Goal: Check status: Check status

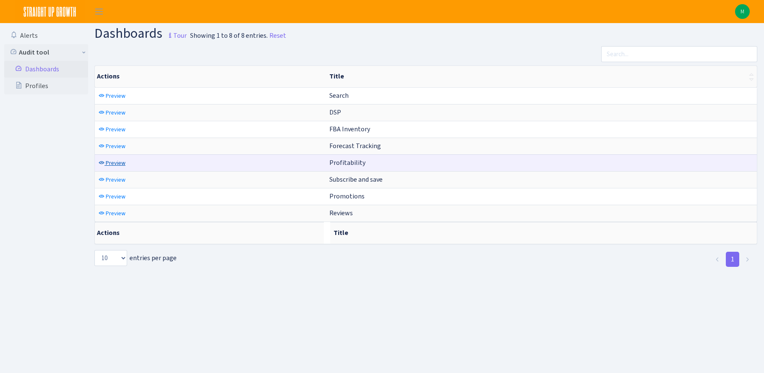
click at [122, 161] on span "Preview" at bounding box center [116, 163] width 20 height 8
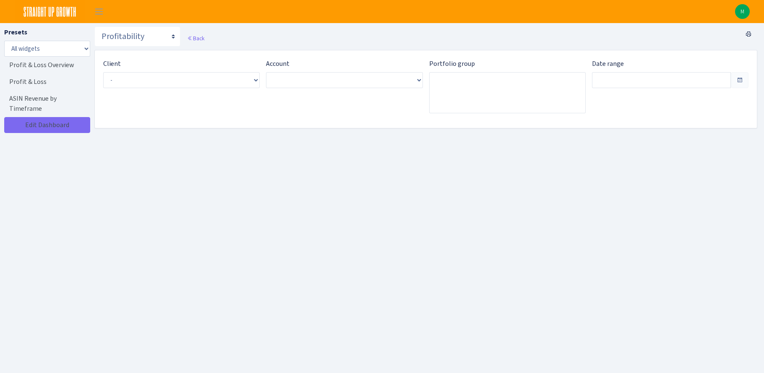
type input "Aug 31, 2025 - Sep 29, 2025"
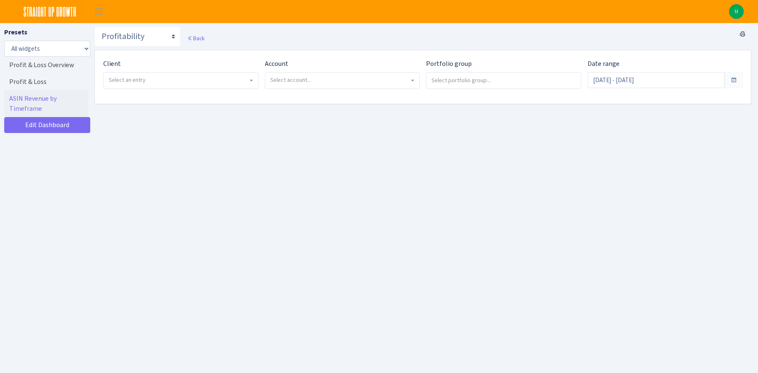
click at [124, 82] on span "Select an entry" at bounding box center [127, 80] width 37 height 8
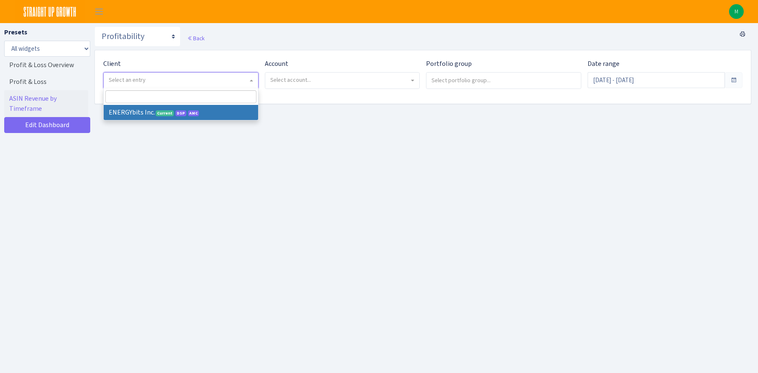
select select "298"
select select
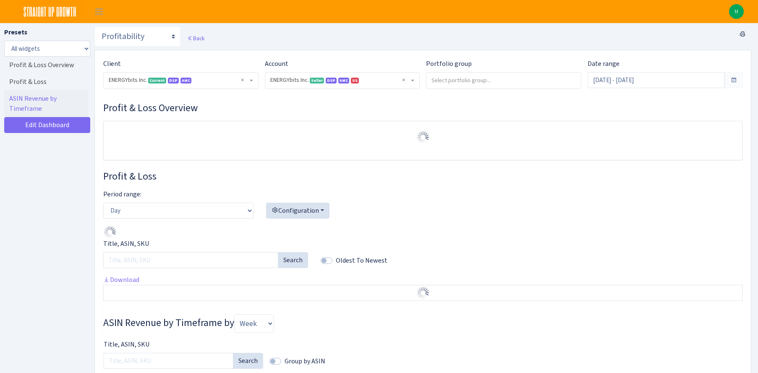
select select "416446232500569"
click at [644, 80] on input "Sep 3, 2025 - Oct 2, 2025" at bounding box center [656, 80] width 138 height 16
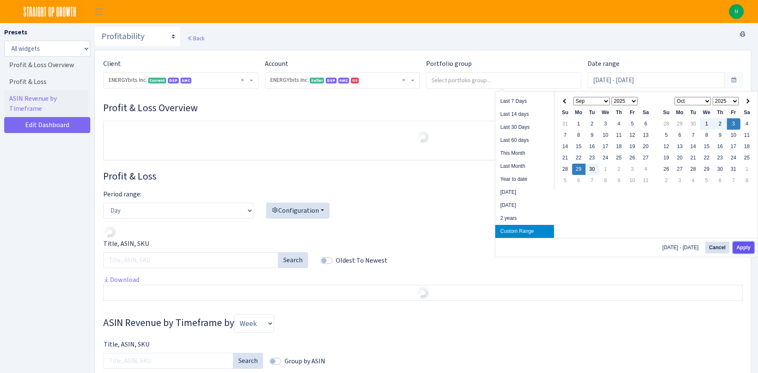
click at [744, 246] on button "Apply" at bounding box center [743, 248] width 21 height 12
type input "Sep 29, 2025 - Oct 3, 2025"
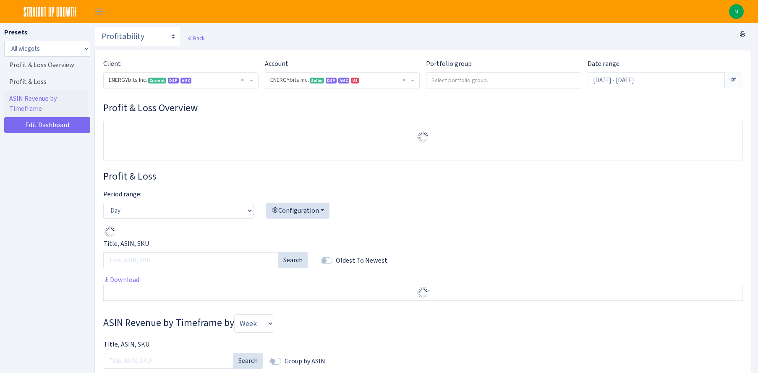
select select "416446232500569"
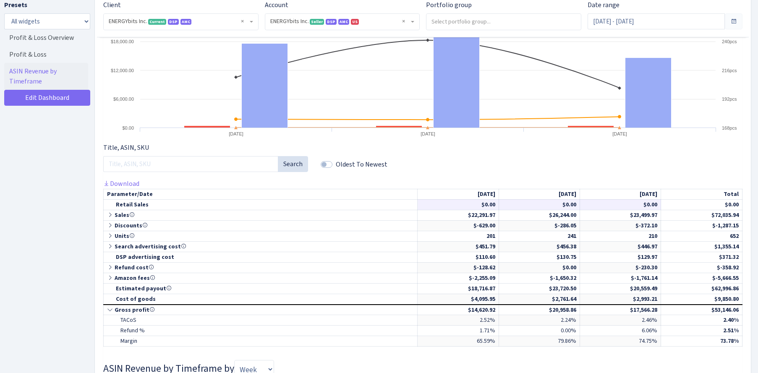
scroll to position [281, 0]
click at [110, 214] on icon at bounding box center [111, 215] width 8 height 6
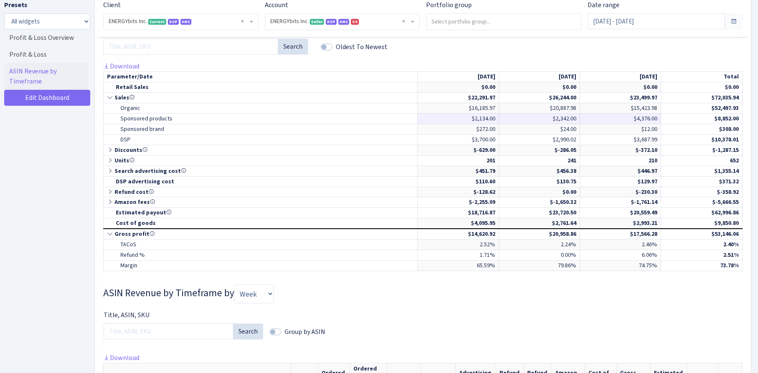
scroll to position [412, 0]
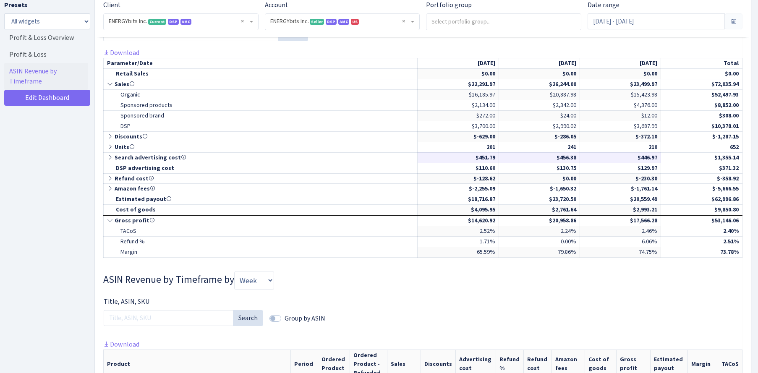
click at [109, 158] on icon at bounding box center [111, 157] width 8 height 6
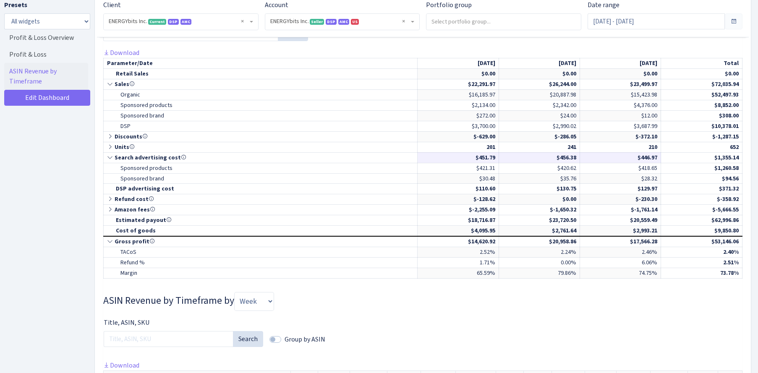
click at [110, 158] on icon at bounding box center [111, 157] width 8 height 6
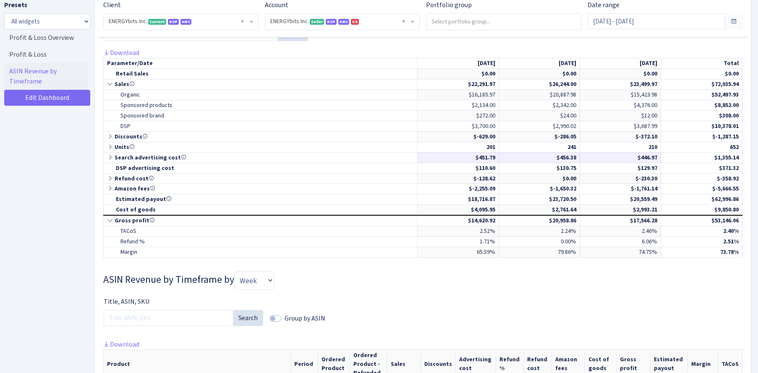
click at [110, 158] on icon at bounding box center [111, 157] width 8 height 6
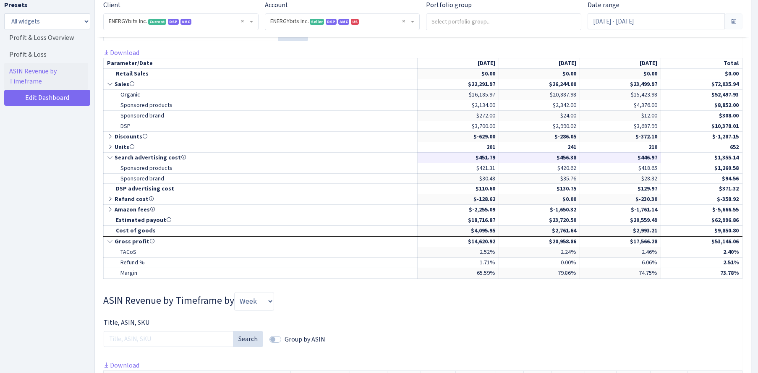
click at [110, 158] on icon at bounding box center [111, 157] width 8 height 6
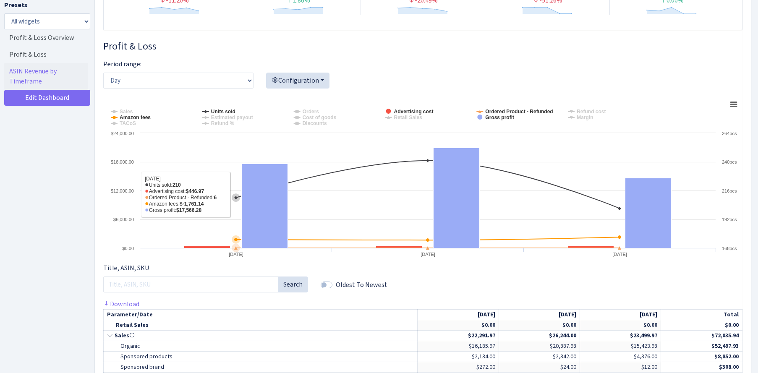
scroll to position [16, 0]
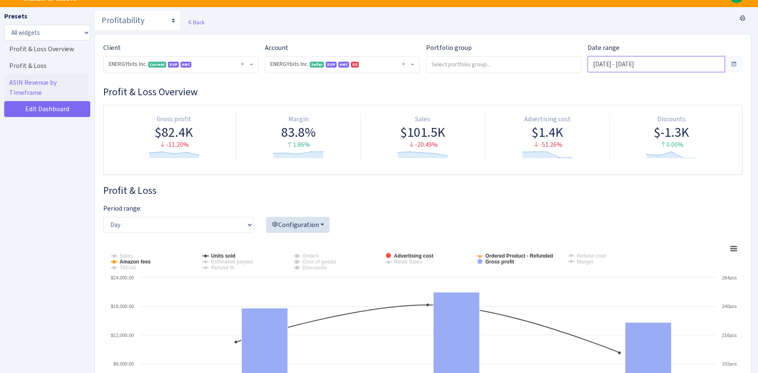
click at [636, 64] on input "Sep 29, 2025 - Oct 3, 2025" at bounding box center [656, 64] width 138 height 16
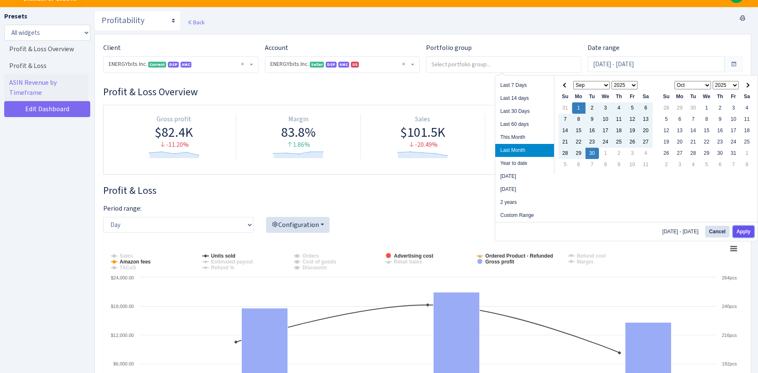
drag, startPoint x: 746, startPoint y: 235, endPoint x: 742, endPoint y: 233, distance: 5.1
click at [746, 235] on button "Apply" at bounding box center [743, 232] width 21 height 12
type input "Sep 1, 2025 - Sep 30, 2025"
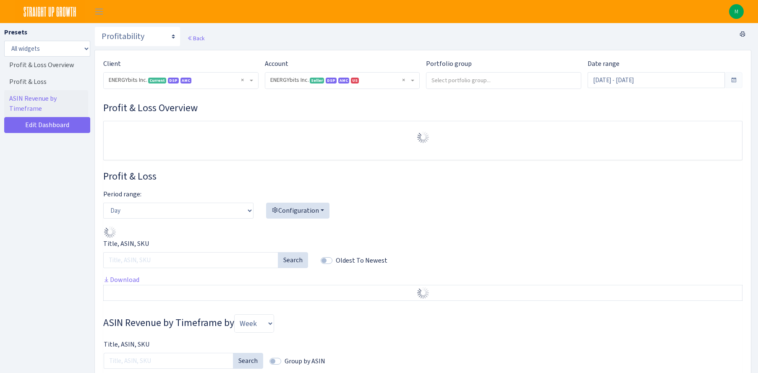
select select "416446232500569"
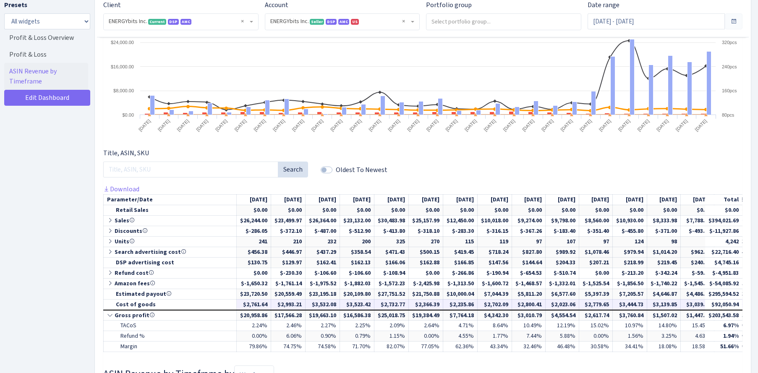
scroll to position [316, 0]
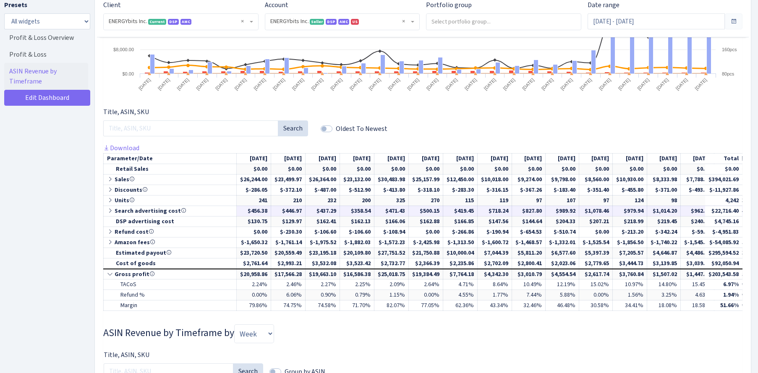
click at [110, 211] on icon at bounding box center [111, 211] width 8 height 6
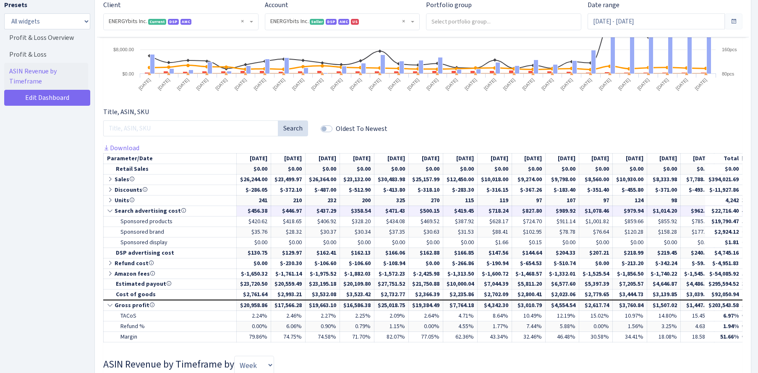
click at [110, 211] on icon at bounding box center [111, 211] width 8 height 6
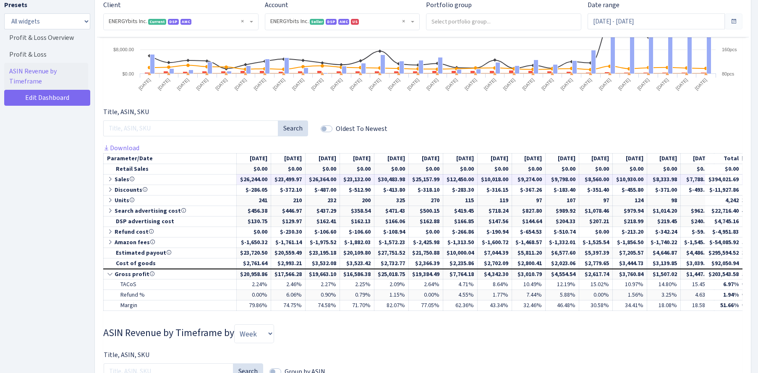
click at [111, 178] on icon at bounding box center [111, 179] width 8 height 6
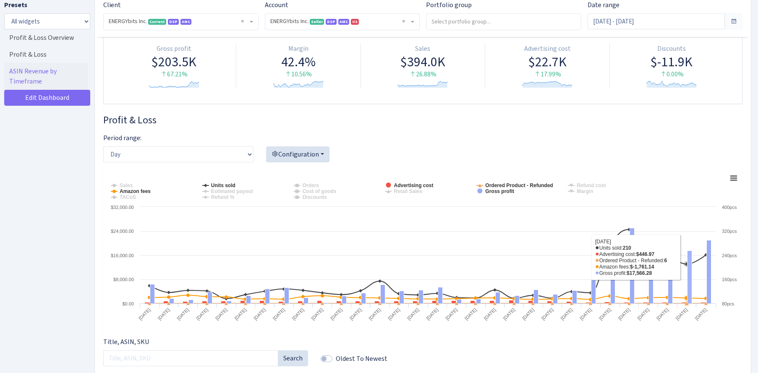
scroll to position [81, 0]
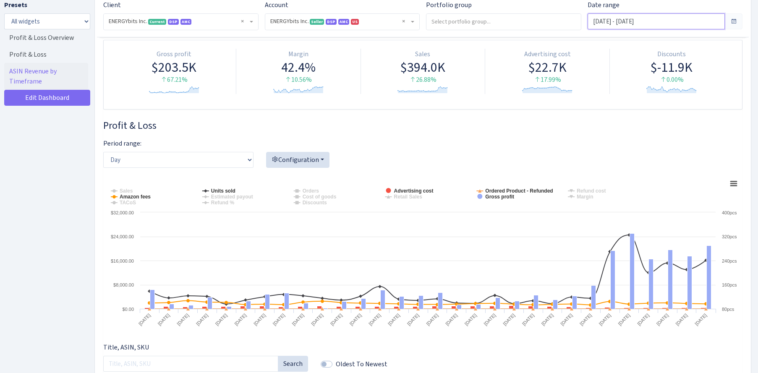
click at [663, 25] on input "Sep 1, 2025 - Sep 30, 2025" at bounding box center [656, 21] width 138 height 16
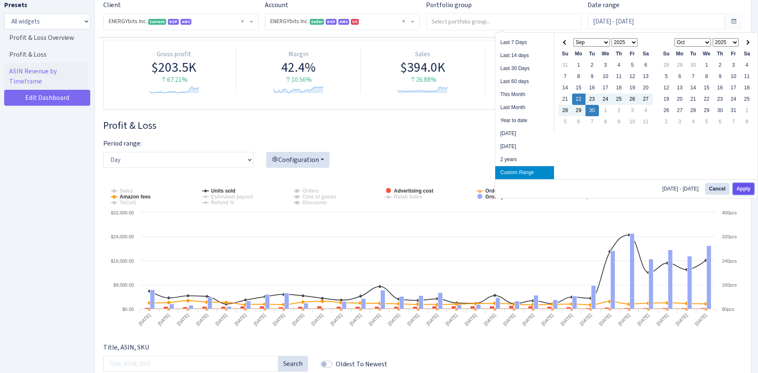
click at [746, 190] on button "Apply" at bounding box center [743, 189] width 21 height 12
type input "Sep 22, 2025 - Sep 30, 2025"
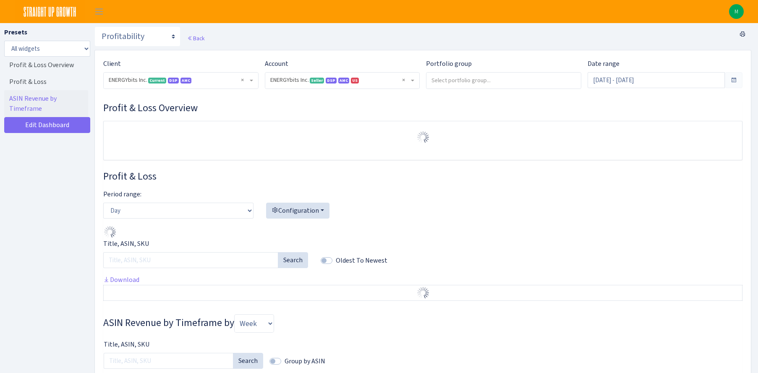
select select "416446232500569"
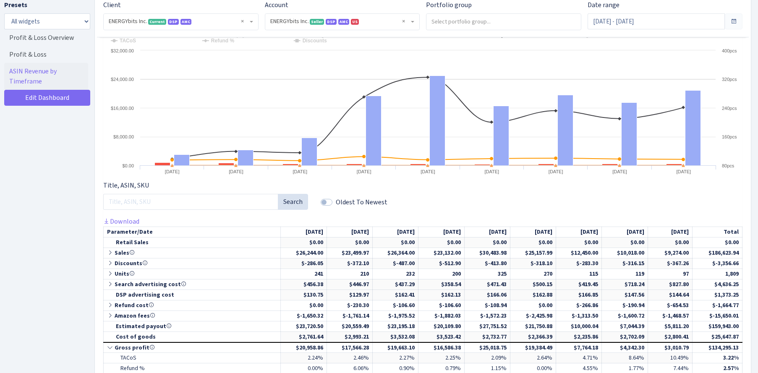
scroll to position [318, 0]
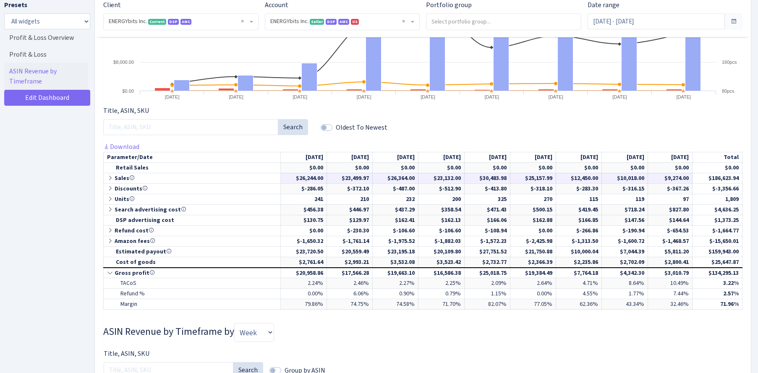
click at [111, 176] on icon at bounding box center [111, 178] width 8 height 6
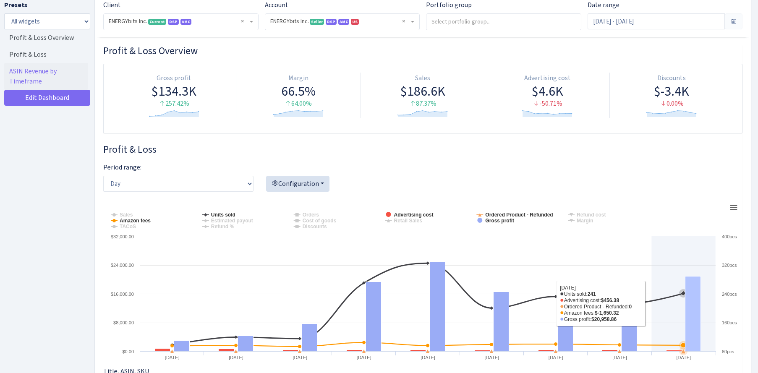
scroll to position [0, 0]
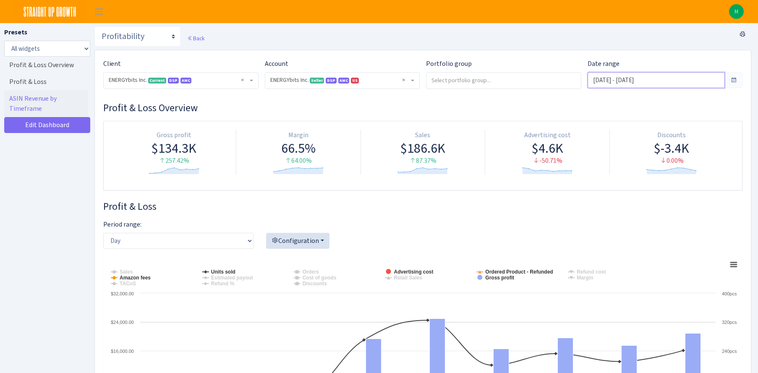
click at [646, 81] on input "[DATE] - [DATE]" at bounding box center [656, 80] width 138 height 16
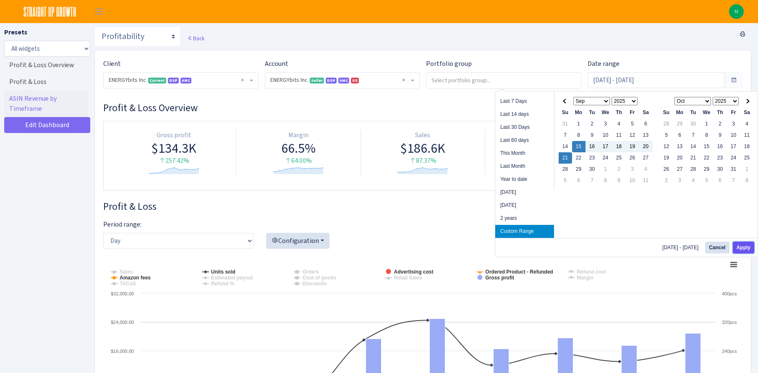
click at [741, 248] on button "Apply" at bounding box center [743, 248] width 21 height 12
type input "Sep 15, 2025 - Sep 21, 2025"
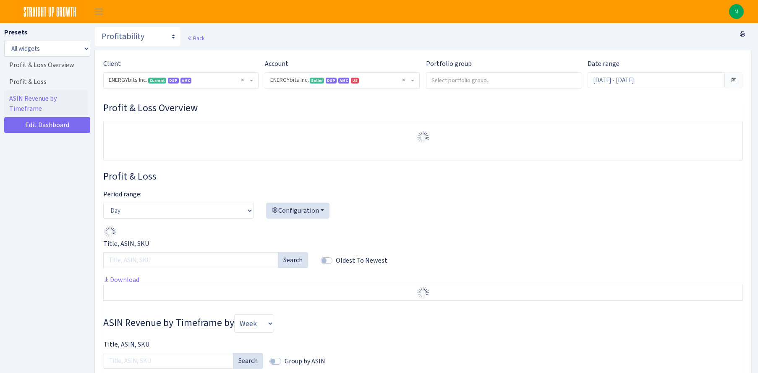
select select "416446232500569"
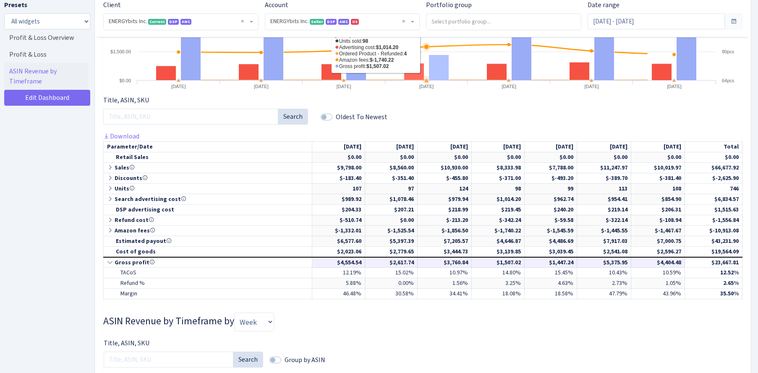
scroll to position [331, 0]
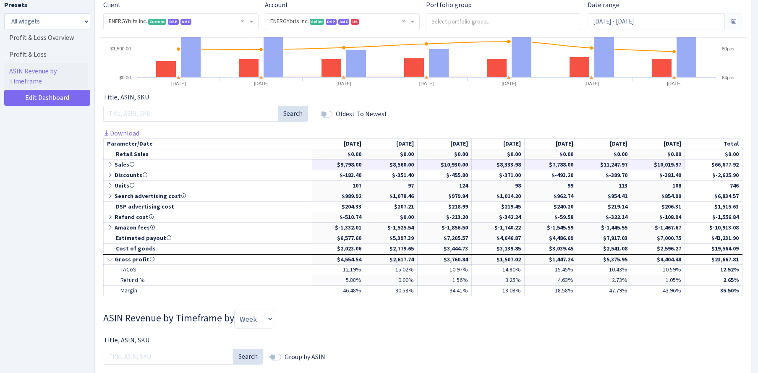
click at [110, 165] on icon at bounding box center [111, 165] width 8 height 6
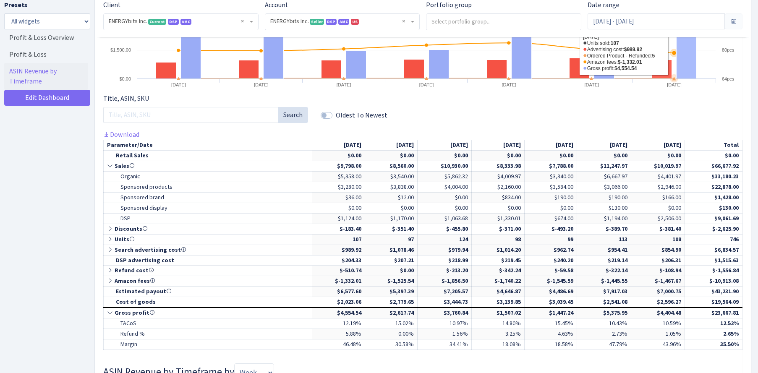
scroll to position [329, 0]
click at [628, 22] on input "Sep 15, 2025 - Sep 21, 2025" at bounding box center [656, 21] width 138 height 16
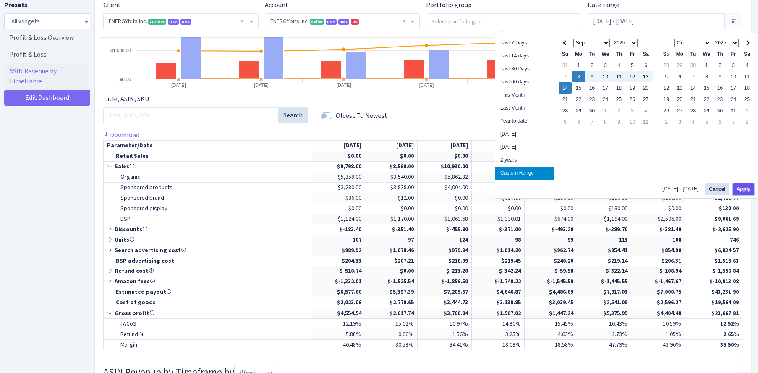
click at [740, 186] on button "Apply" at bounding box center [743, 189] width 21 height 12
type input "[DATE] - [DATE]"
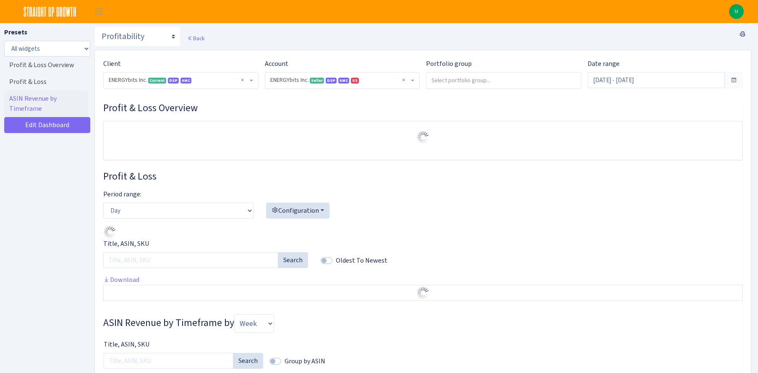
select select "416446232500569"
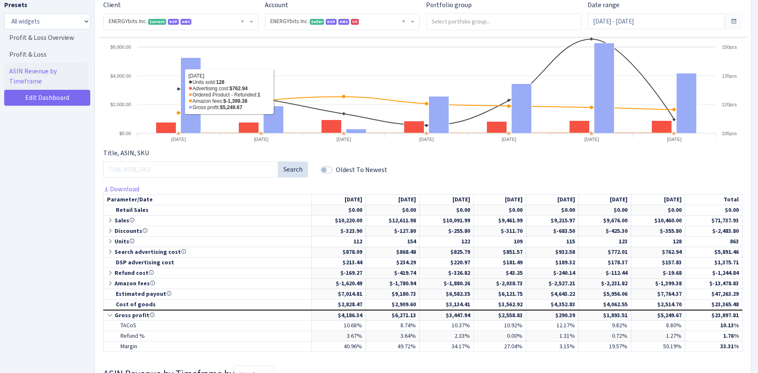
scroll to position [309, 0]
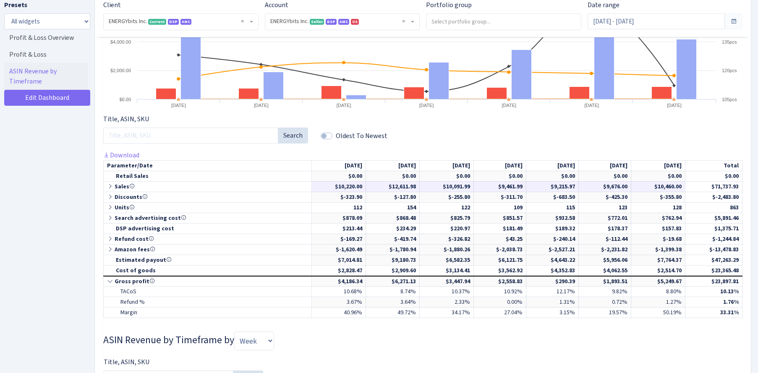
click at [110, 185] on icon at bounding box center [111, 186] width 8 height 6
